Goal: Task Accomplishment & Management: Manage account settings

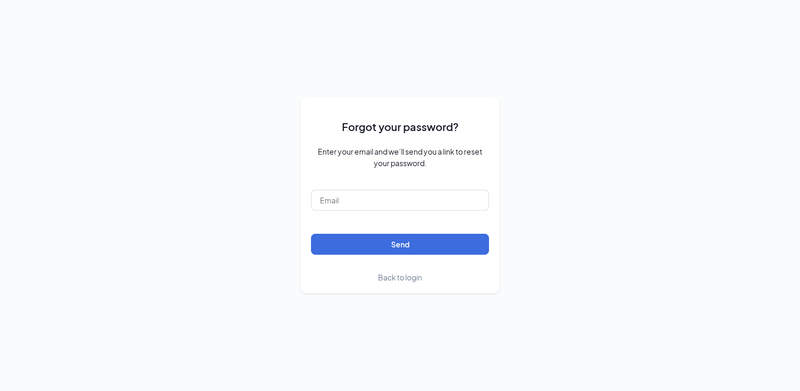
click at [400, 277] on span "Back to login" at bounding box center [400, 276] width 44 height 9
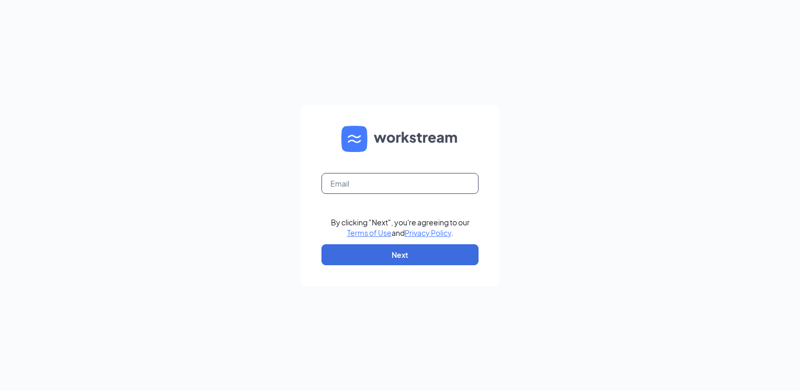
click at [392, 179] on input "text" at bounding box center [399, 183] width 157 height 21
type input "zaxbysduncan@gmail.com"
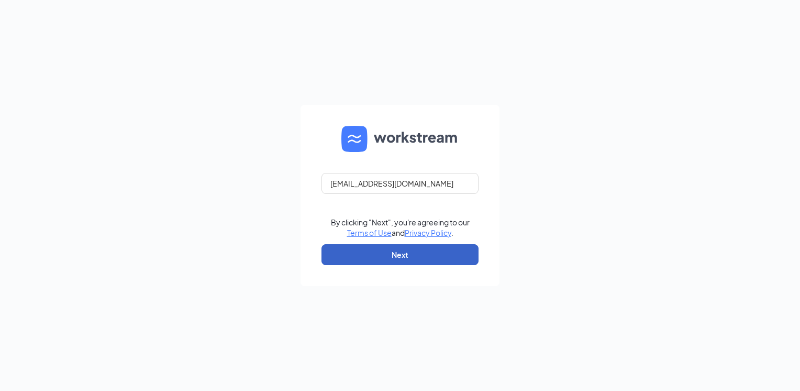
click at [376, 254] on button "Next" at bounding box center [399, 254] width 157 height 21
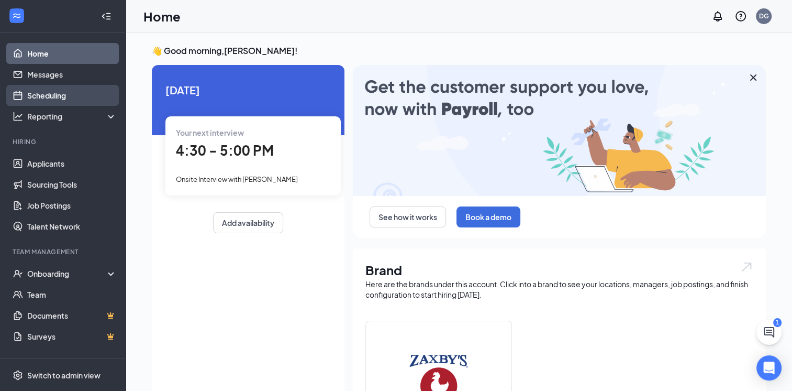
click at [64, 93] on link "Scheduling" at bounding box center [72, 95] width 90 height 21
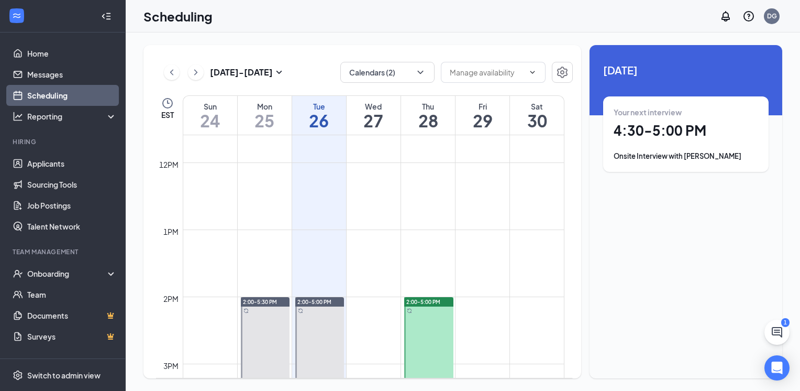
scroll to position [776, 0]
click at [197, 76] on icon "ChevronRight" at bounding box center [196, 72] width 10 height 13
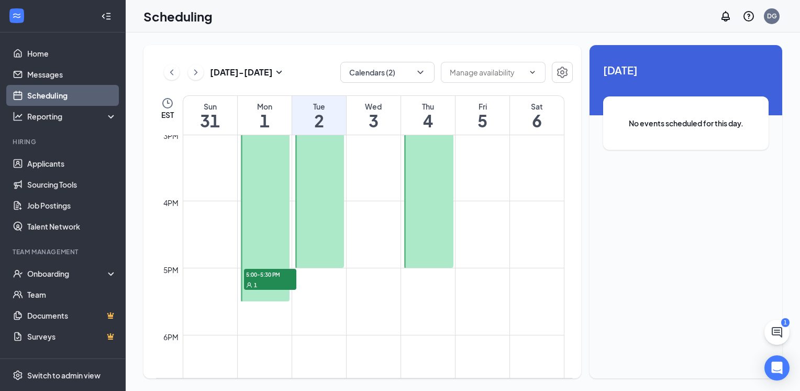
scroll to position [1038, 0]
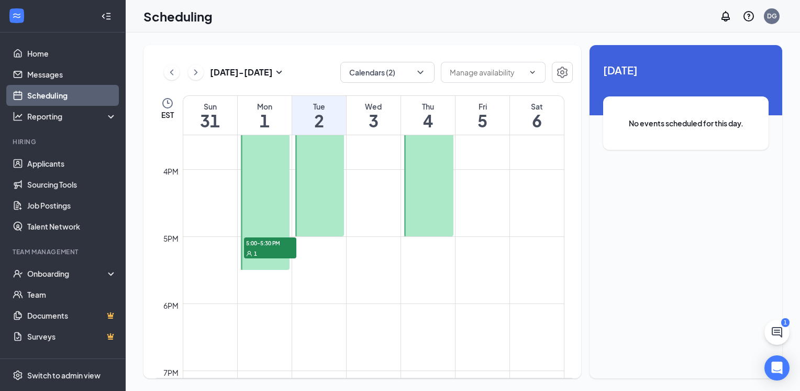
click at [290, 250] on div "1" at bounding box center [270, 253] width 52 height 10
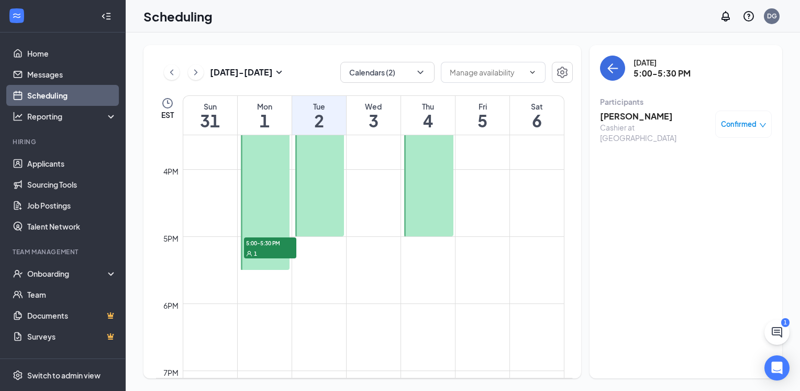
click at [637, 118] on h3 "Braedyn Williams" at bounding box center [655, 116] width 110 height 12
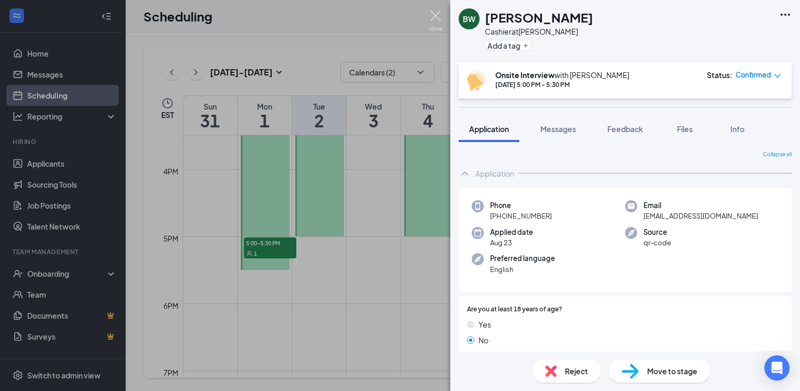
click at [438, 15] on img at bounding box center [435, 20] width 13 height 20
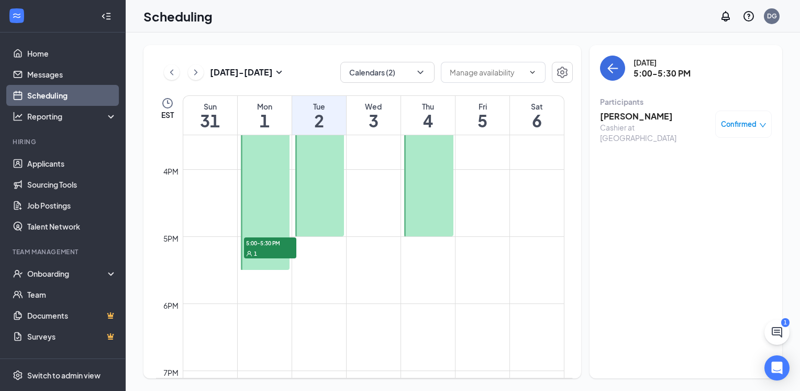
click at [738, 127] on span "Confirmed" at bounding box center [739, 124] width 36 height 10
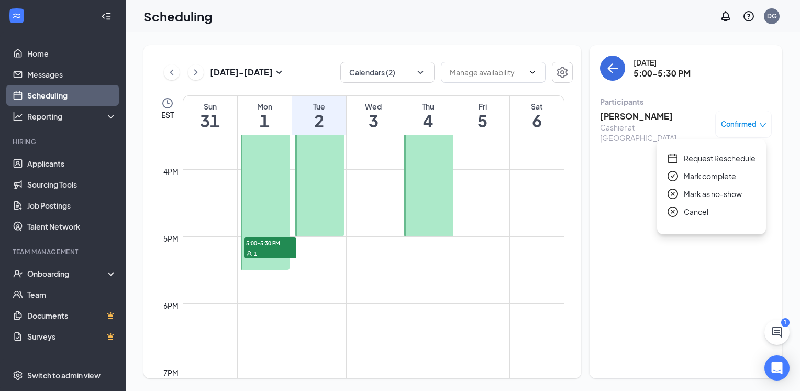
click at [704, 209] on span "Cancel" at bounding box center [696, 212] width 25 height 12
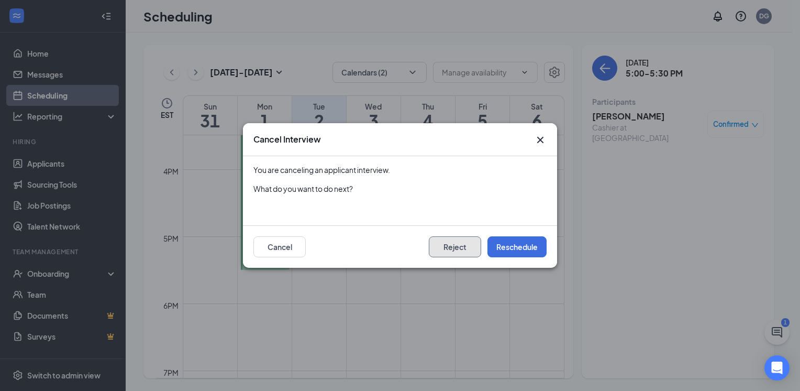
click at [465, 246] on button "Reject" at bounding box center [455, 246] width 52 height 21
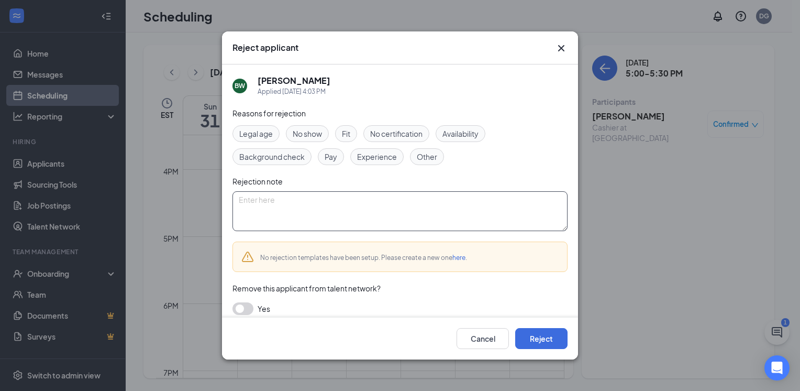
click at [358, 209] on textarea at bounding box center [399, 211] width 335 height 40
drag, startPoint x: 358, startPoint y: 209, endPoint x: 337, endPoint y: 211, distance: 20.5
click at [337, 211] on textarea at bounding box center [399, 211] width 335 height 40
click at [337, 210] on textarea at bounding box center [399, 211] width 335 height 40
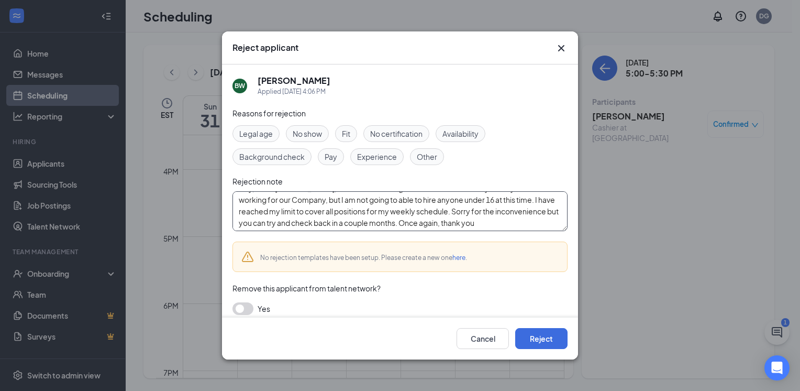
scroll to position [11, 0]
type textarea "Hey, this is Terry, the General Manager at this location. Thank you for your in…"
click at [552, 344] on button "Reject" at bounding box center [541, 338] width 52 height 21
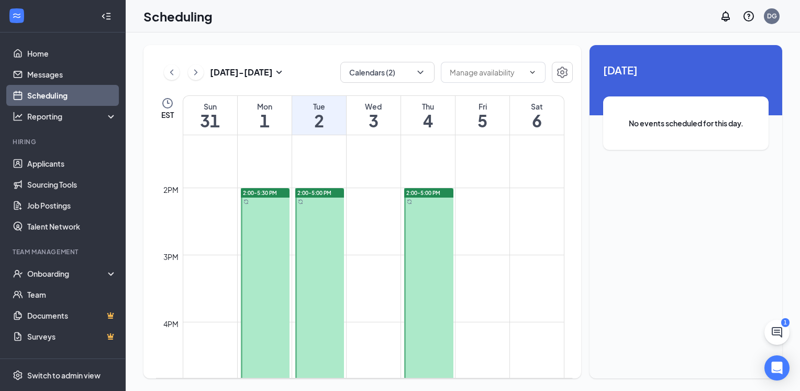
scroll to position [881, 0]
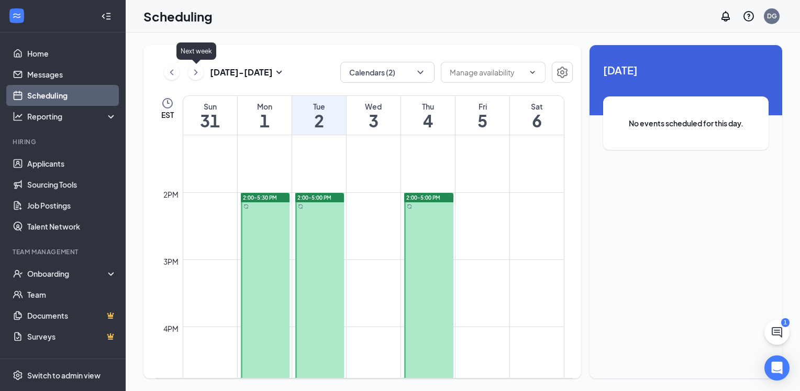
click at [196, 76] on icon "ChevronRight" at bounding box center [196, 72] width 10 height 13
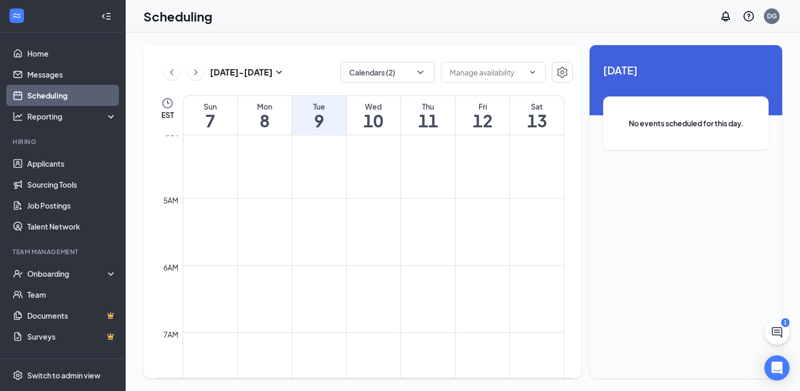
scroll to position [253, 0]
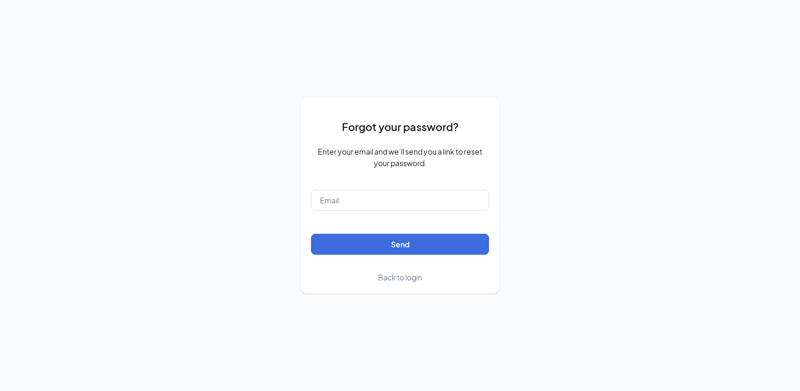
click at [402, 276] on span "Back to login" at bounding box center [400, 276] width 44 height 9
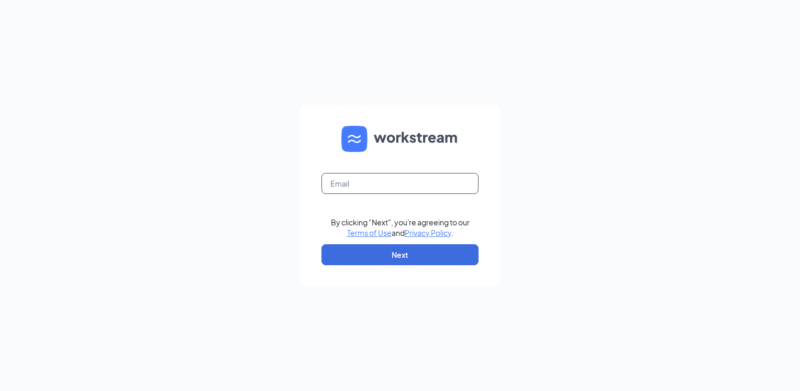
click at [384, 188] on input "text" at bounding box center [399, 183] width 157 height 21
type input "zaxbysduncan@gmail.com"
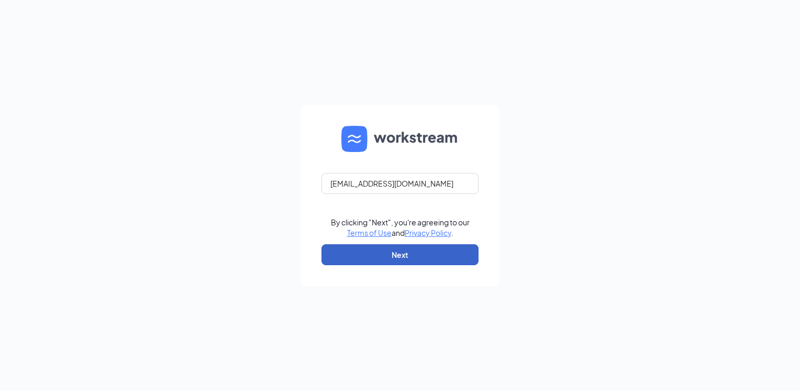
click at [369, 251] on button "Next" at bounding box center [399, 254] width 157 height 21
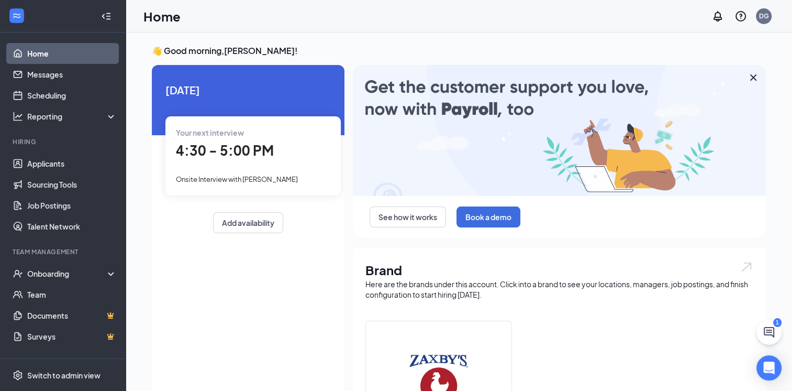
click at [224, 148] on span "4:30 - 5:00 PM" at bounding box center [225, 149] width 98 height 17
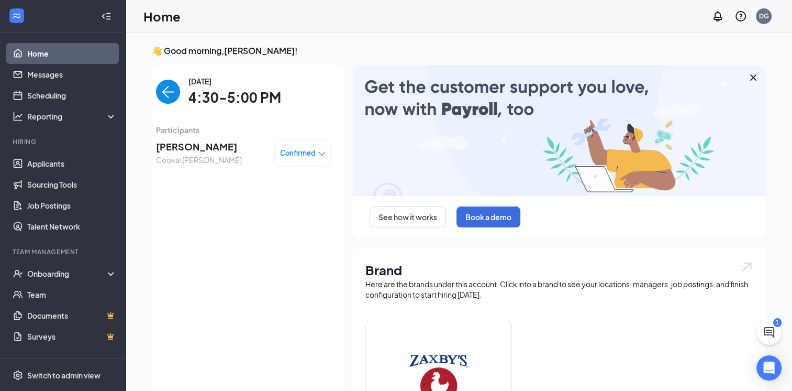
scroll to position [4, 0]
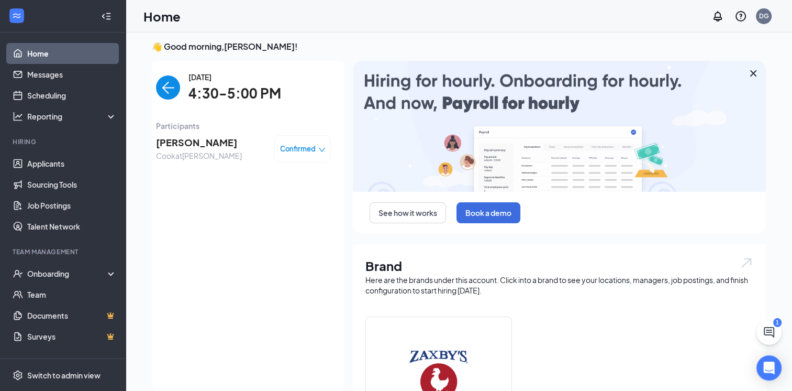
click at [196, 146] on span "[PERSON_NAME]" at bounding box center [199, 142] width 86 height 15
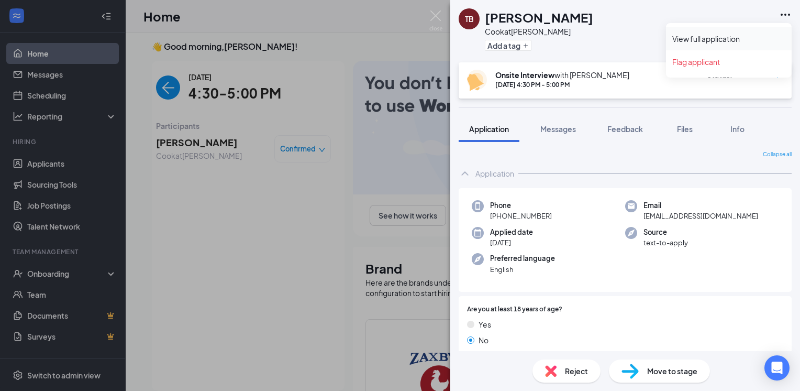
click at [693, 41] on link "View full application" at bounding box center [728, 39] width 113 height 10
click at [437, 17] on img at bounding box center [435, 20] width 13 height 20
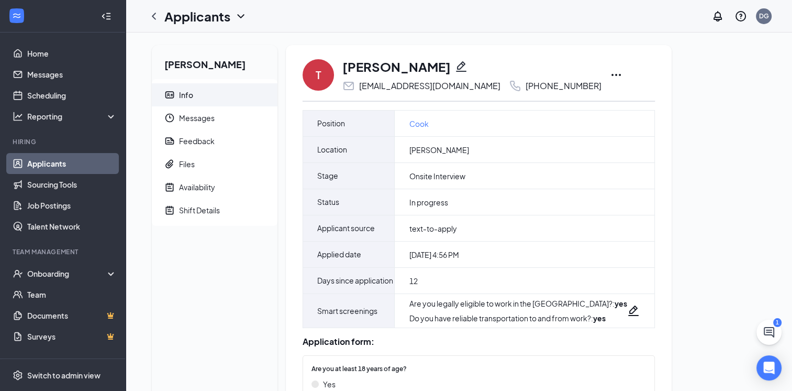
click at [610, 77] on icon "Ellipses" at bounding box center [616, 75] width 13 height 13
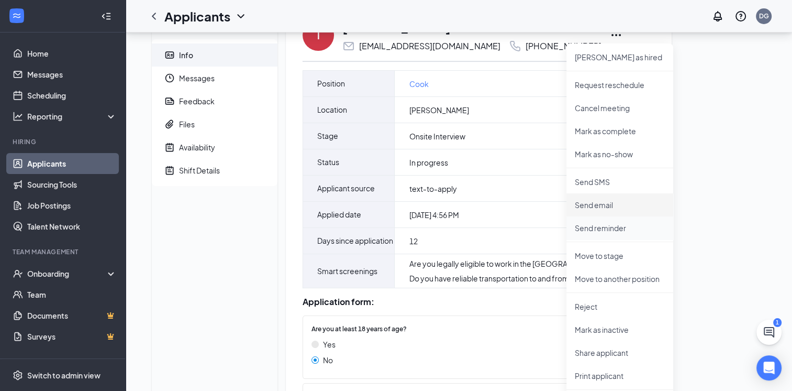
scroll to position [105, 0]
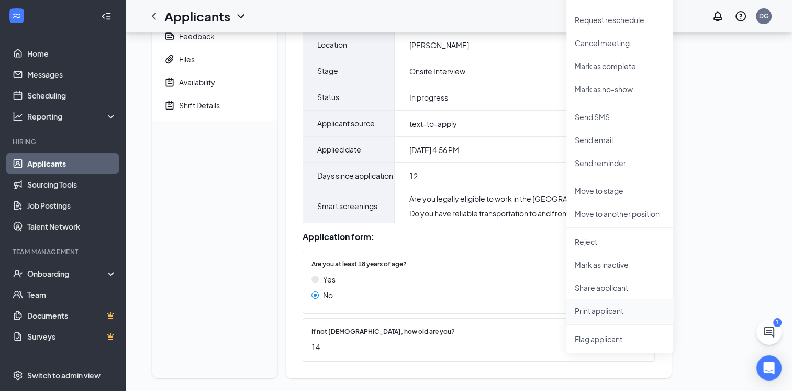
click at [592, 309] on p "Print applicant" at bounding box center [620, 310] width 90 height 10
